Goal: Task Accomplishment & Management: Manage account settings

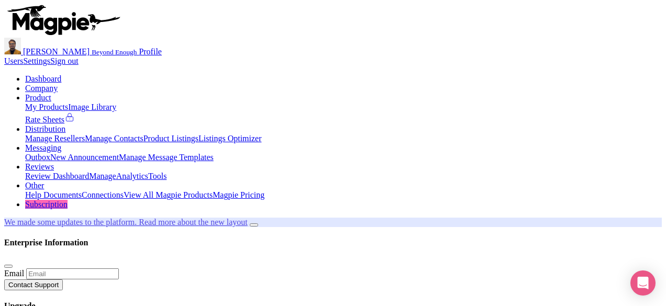
click at [248, 218] on link "We made some updates to the platform. Read more about the new layout" at bounding box center [126, 222] width 244 height 9
click at [638, 280] on icon "Open Intercom Messenger" at bounding box center [644, 284] width 14 height 14
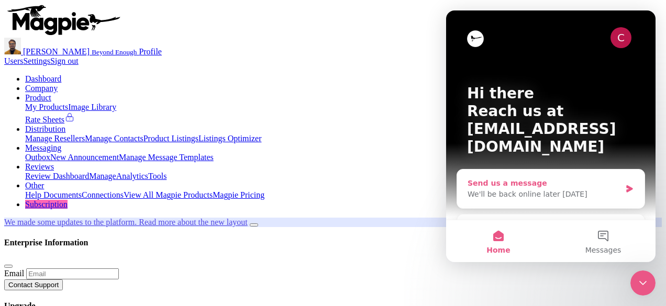
click at [627, 185] on icon "Intercom messenger" at bounding box center [630, 188] width 6 height 7
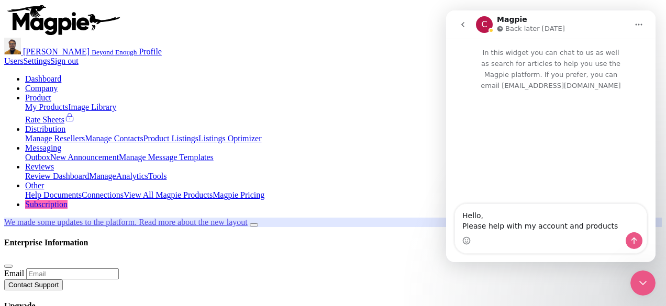
type textarea "Hello, Please help with my account and products."
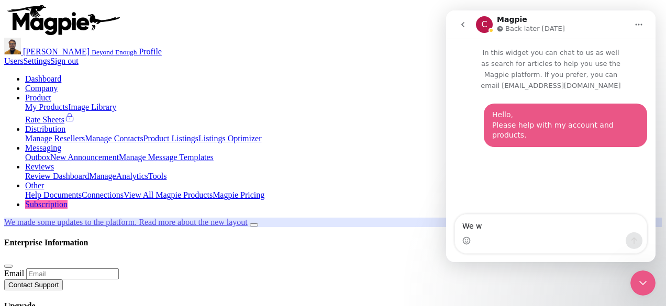
type textarea "We wi"
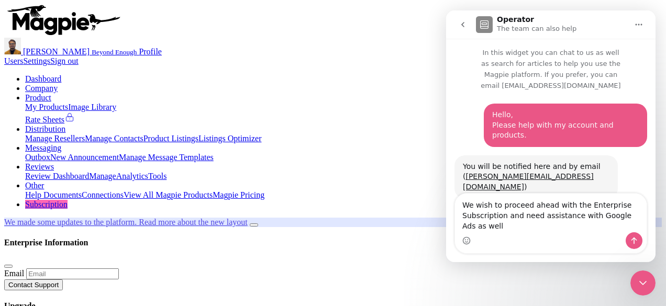
type textarea "We wish to proceed ahead with the Enterprise Subscription and need assistance w…"
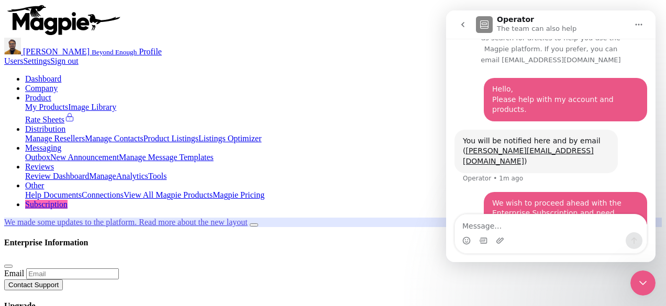
click at [652, 287] on div "Close Intercom Messenger" at bounding box center [643, 283] width 25 height 25
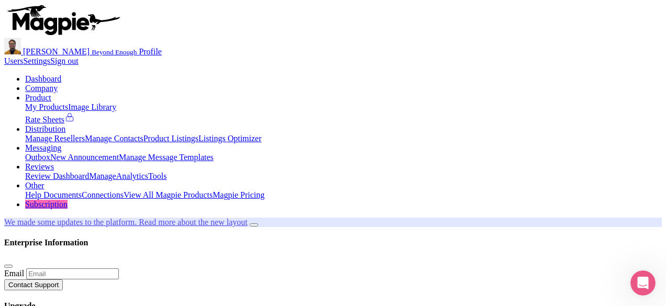
scroll to position [26, 0]
click at [58, 84] on link "Company" at bounding box center [41, 88] width 32 height 9
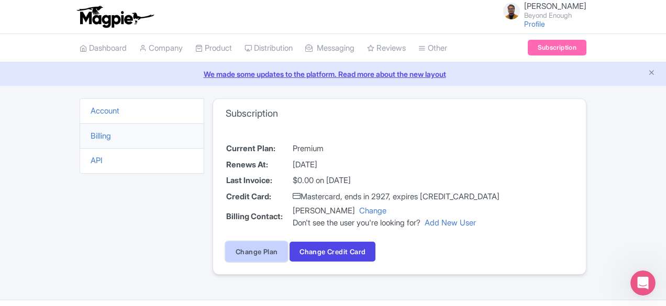
click at [226, 252] on link "Change Plan" at bounding box center [257, 252] width 62 height 20
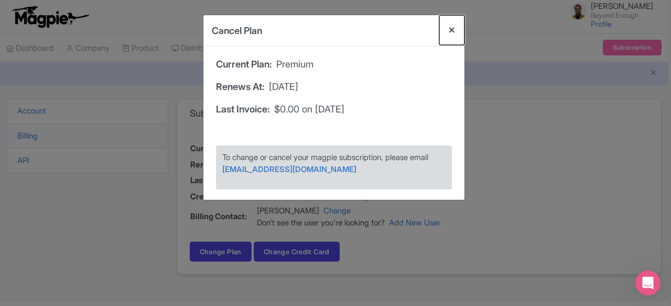
click at [452, 29] on button "Close" at bounding box center [451, 30] width 25 height 30
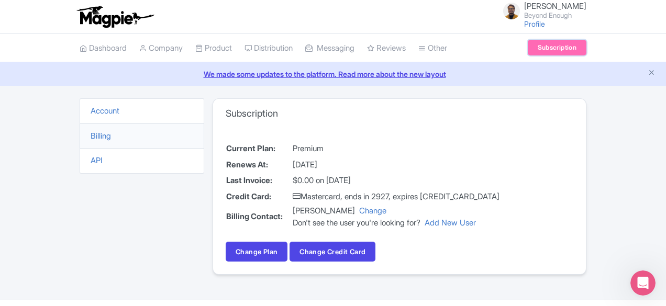
click at [587, 51] on link "Subscription" at bounding box center [557, 48] width 59 height 16
click at [91, 109] on link "Account" at bounding box center [105, 111] width 29 height 10
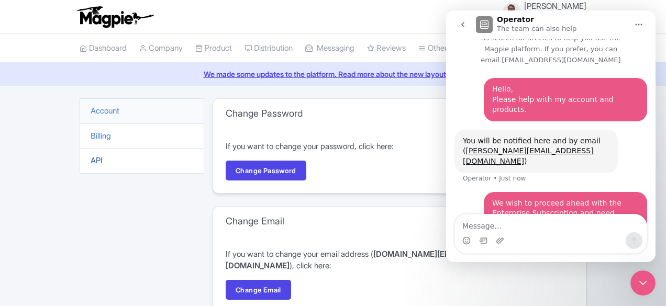
click at [91, 157] on link "API" at bounding box center [97, 161] width 12 height 10
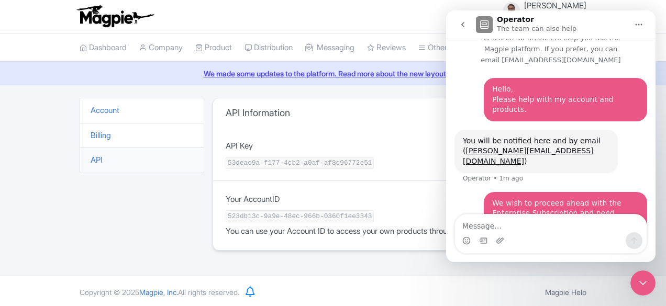
scroll to position [1, 0]
click at [646, 284] on icon "Close Intercom Messenger" at bounding box center [643, 283] width 13 height 13
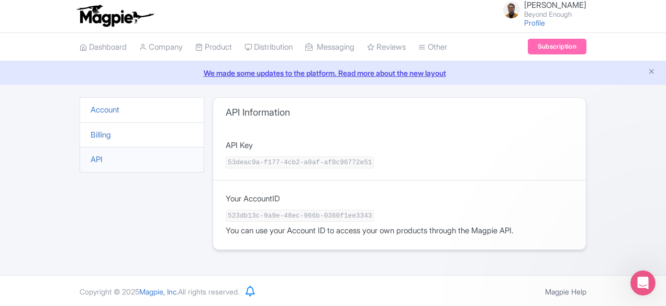
scroll to position [26, 0]
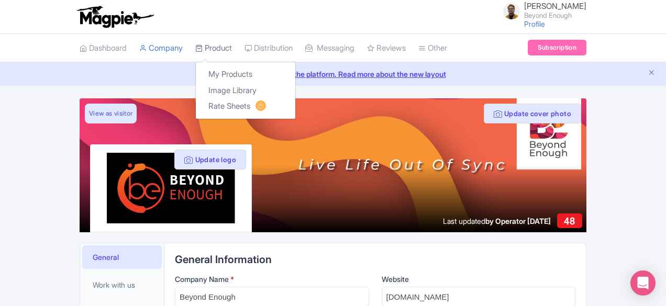
click at [195, 47] on link "Product" at bounding box center [213, 48] width 37 height 29
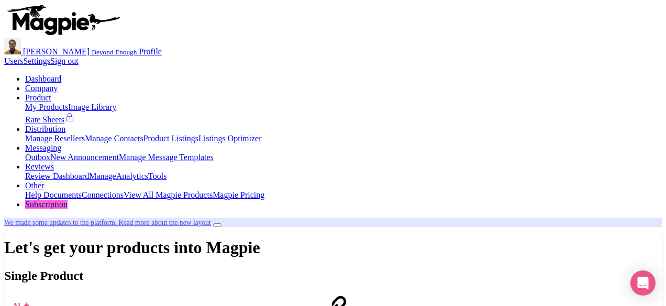
click at [65, 125] on link "Distribution" at bounding box center [45, 129] width 40 height 9
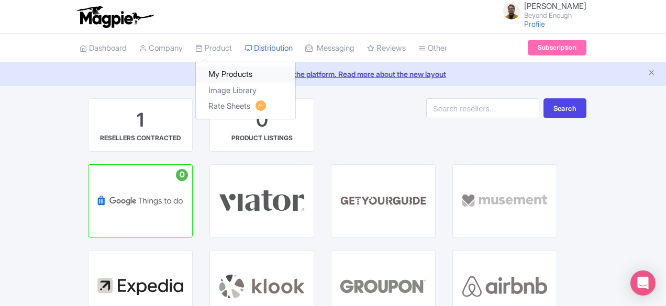
click at [196, 73] on link "My Products" at bounding box center [246, 75] width 100 height 16
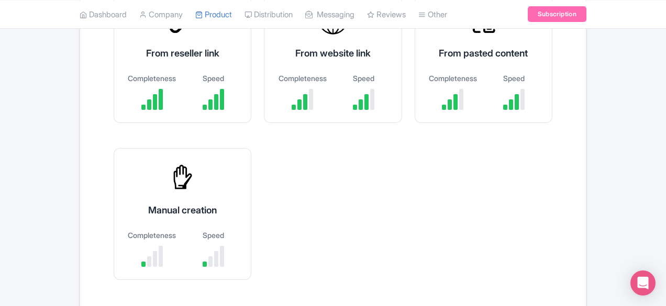
scroll to position [209, 0]
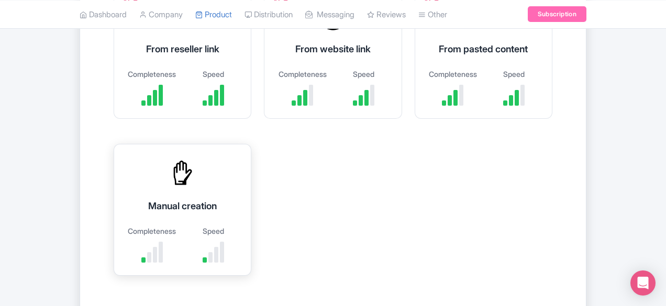
click at [251, 144] on div "Manual creation Completeness Speed" at bounding box center [183, 210] width 138 height 132
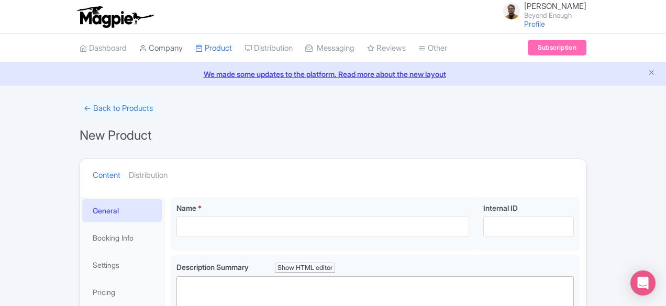
click at [139, 52] on link "Company" at bounding box center [160, 48] width 43 height 29
